Goal: Find specific page/section: Find specific page/section

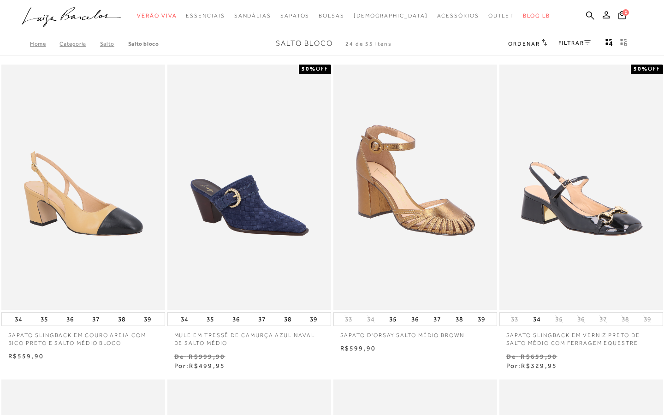
click at [575, 42] on link "FILTRAR" at bounding box center [575, 43] width 32 height 6
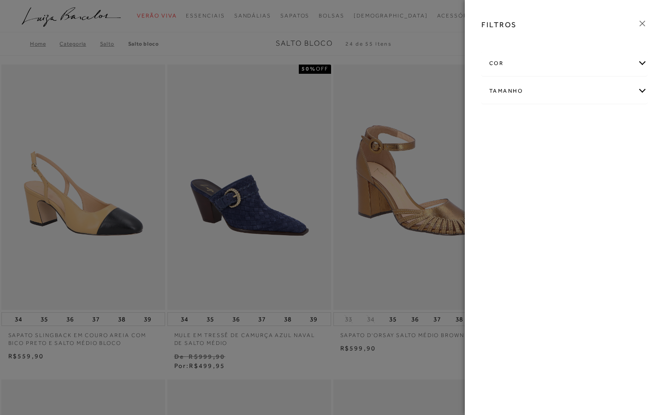
click at [550, 56] on div "cor" at bounding box center [564, 63] width 165 height 24
click at [599, 118] on span "PRATA" at bounding box center [595, 117] width 24 height 7
click at [590, 118] on input "PRATA" at bounding box center [584, 118] width 9 height 9
checkbox input "true"
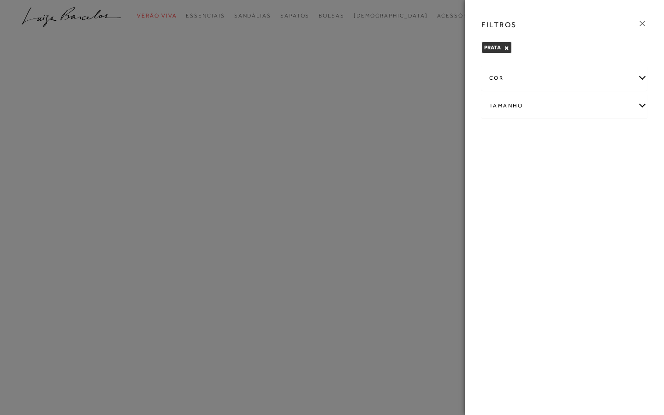
click at [431, 37] on div at bounding box center [332, 207] width 664 height 415
